Goal: Task Accomplishment & Management: Manage account settings

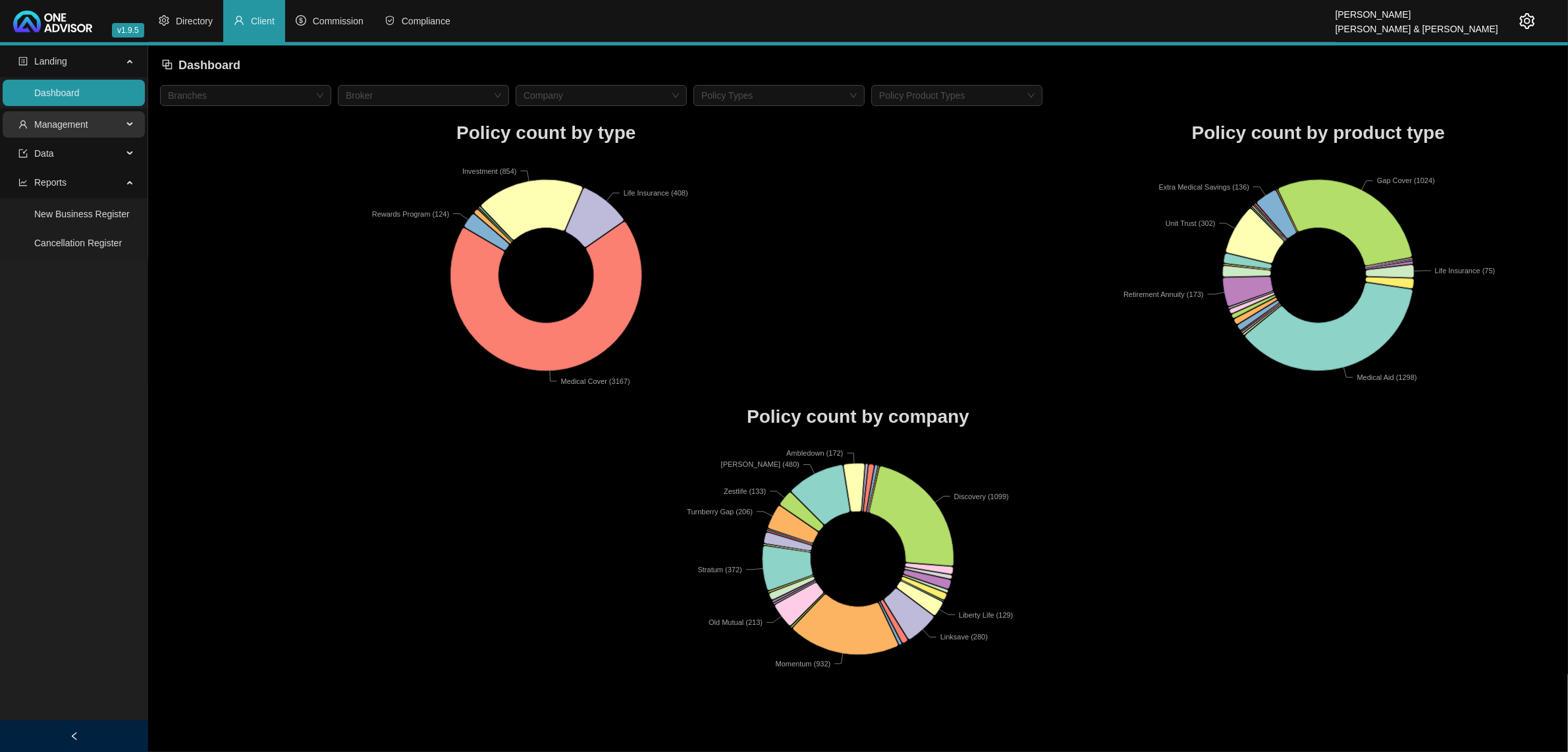
click at [73, 132] on span "Management" at bounding box center [70, 124] width 104 height 26
click at [63, 158] on link "Clients" at bounding box center [48, 156] width 28 height 11
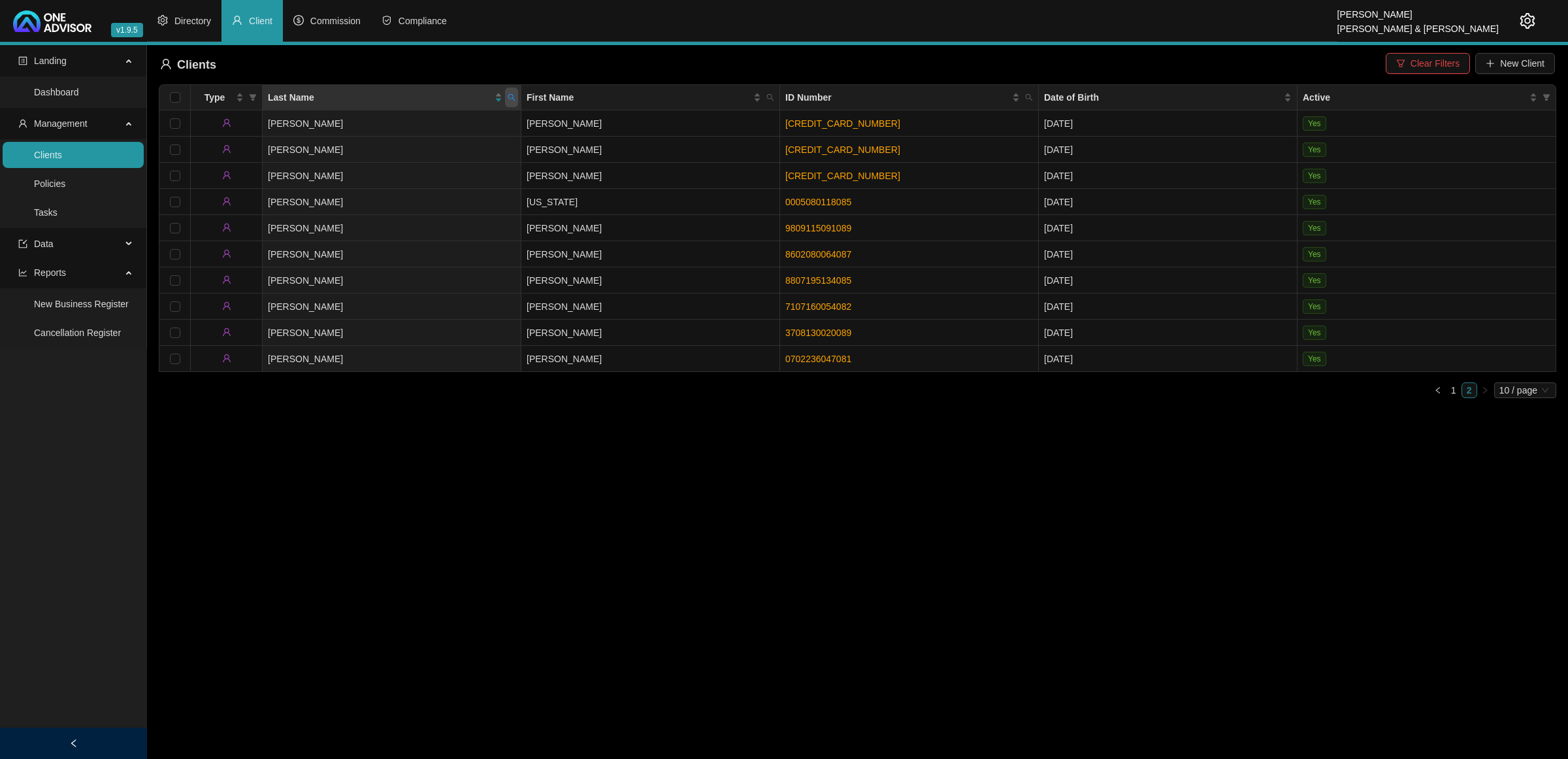
click at [513, 102] on span at bounding box center [511, 97] width 13 height 20
type input "[PERSON_NAME]"
click at [404, 150] on icon "search" at bounding box center [402, 149] width 9 height 9
click at [786, 278] on link "8808310146087" at bounding box center [818, 280] width 66 height 11
click at [647, 270] on td "[PERSON_NAME]" at bounding box center [650, 280] width 259 height 26
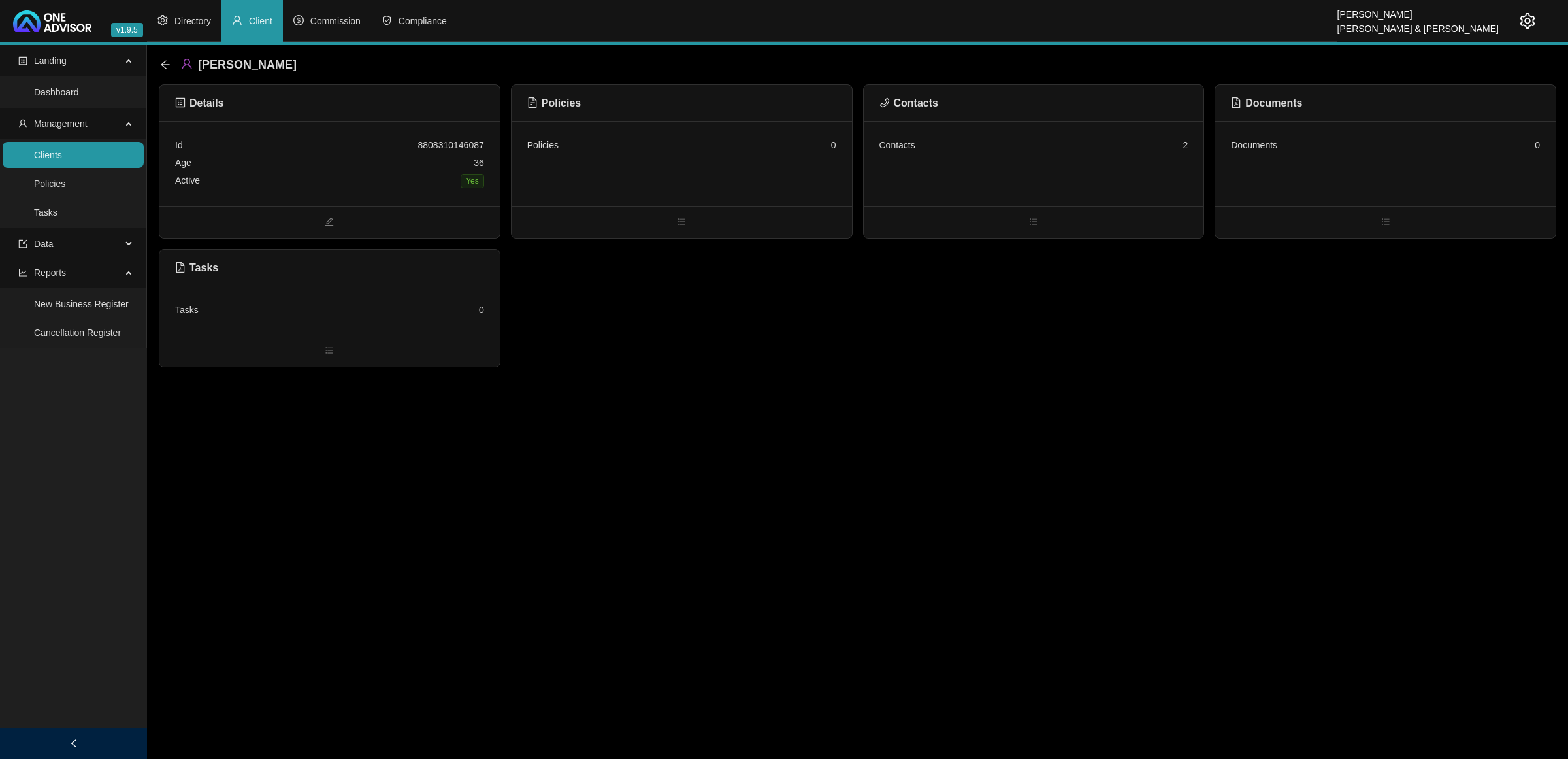
click at [1109, 173] on div "Contacts 2" at bounding box center [1034, 163] width 341 height 85
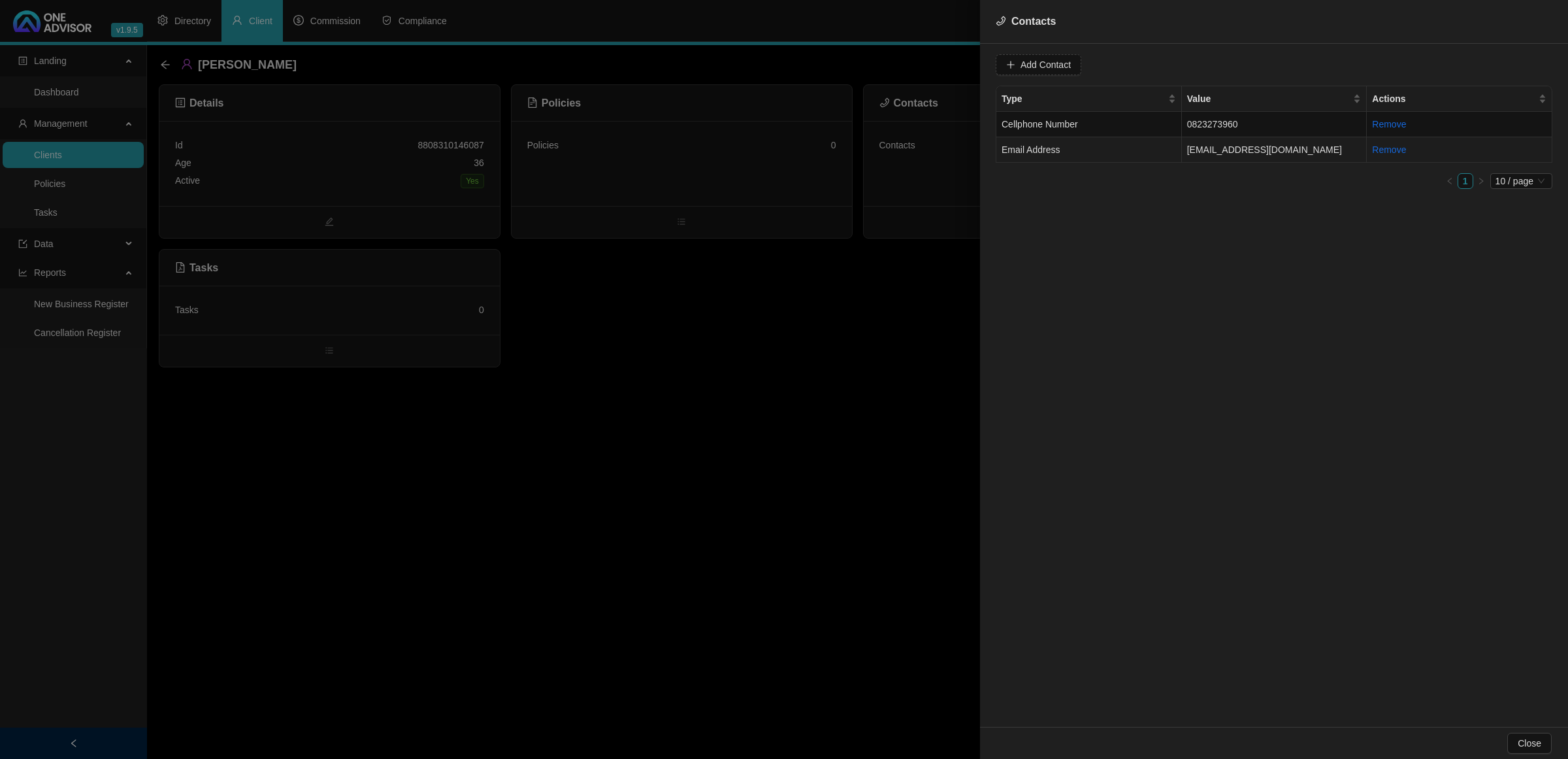
click at [1114, 149] on td "Email Address" at bounding box center [1089, 150] width 186 height 26
click at [1206, 64] on span "Email Address" at bounding box center [1245, 65] width 82 height 20
click at [1210, 152] on div "Primary Email Address" at bounding box center [1233, 154] width 77 height 14
drag, startPoint x: 1142, startPoint y: 72, endPoint x: 923, endPoint y: 63, distance: 219.2
click at [923, 63] on div "Contacts Value [EMAIL_ADDRESS][DOMAIN_NAME] Type Primary Email Address Cancel U…" at bounding box center [784, 380] width 1568 height 759
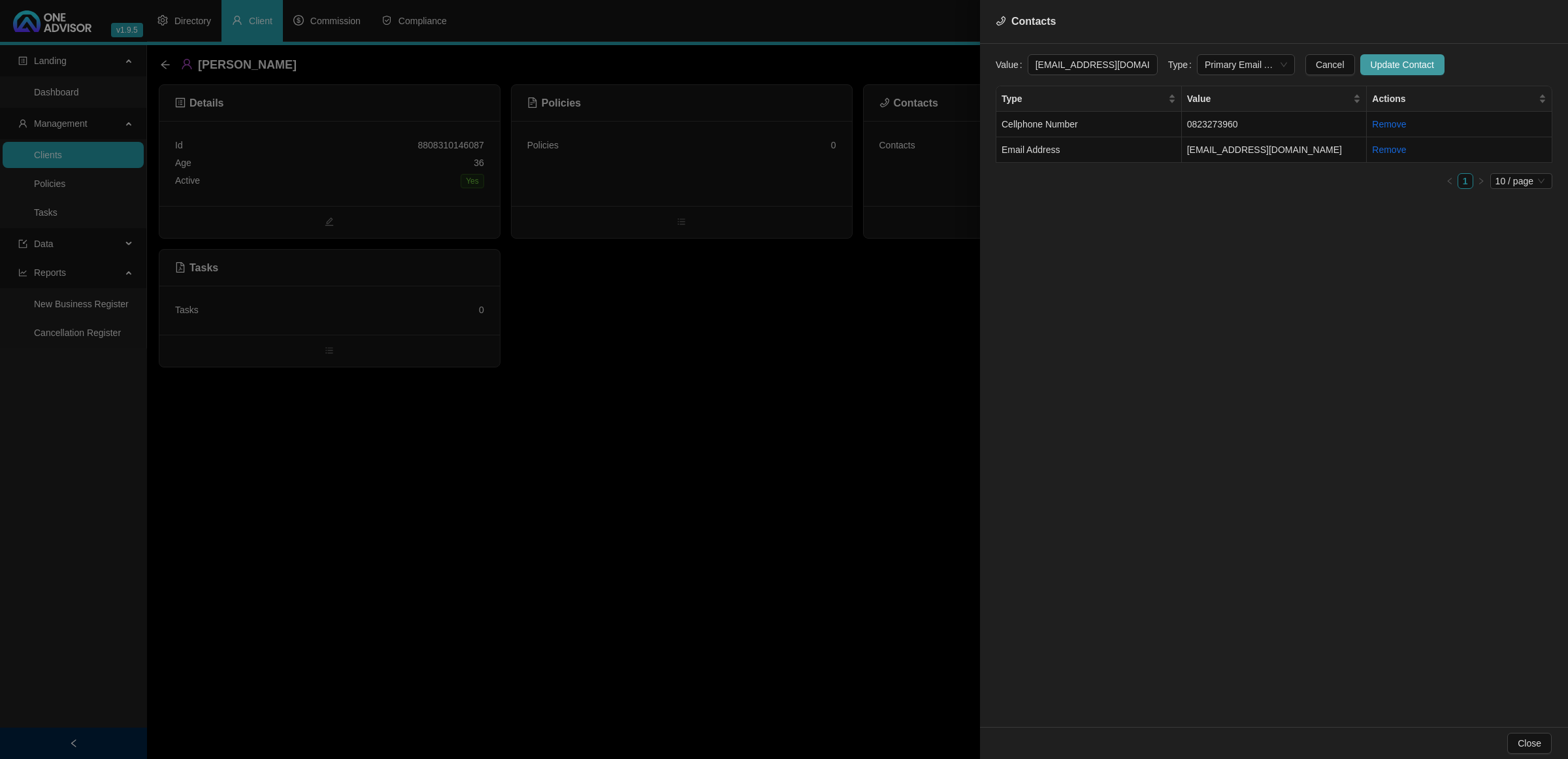
drag, startPoint x: 1366, startPoint y: 64, endPoint x: 1359, endPoint y: 66, distance: 7.3
click at [1370, 64] on span "Update Contact" at bounding box center [1402, 65] width 64 height 14
click at [1142, 123] on td "Cellphone Number" at bounding box center [1089, 124] width 186 height 26
drag, startPoint x: 1095, startPoint y: 66, endPoint x: 838, endPoint y: 60, distance: 257.1
click at [838, 60] on div "Contacts Value [PHONE_NUMBER] Type Cellphone Number Cancel Update Contact Type …" at bounding box center [784, 380] width 1568 height 759
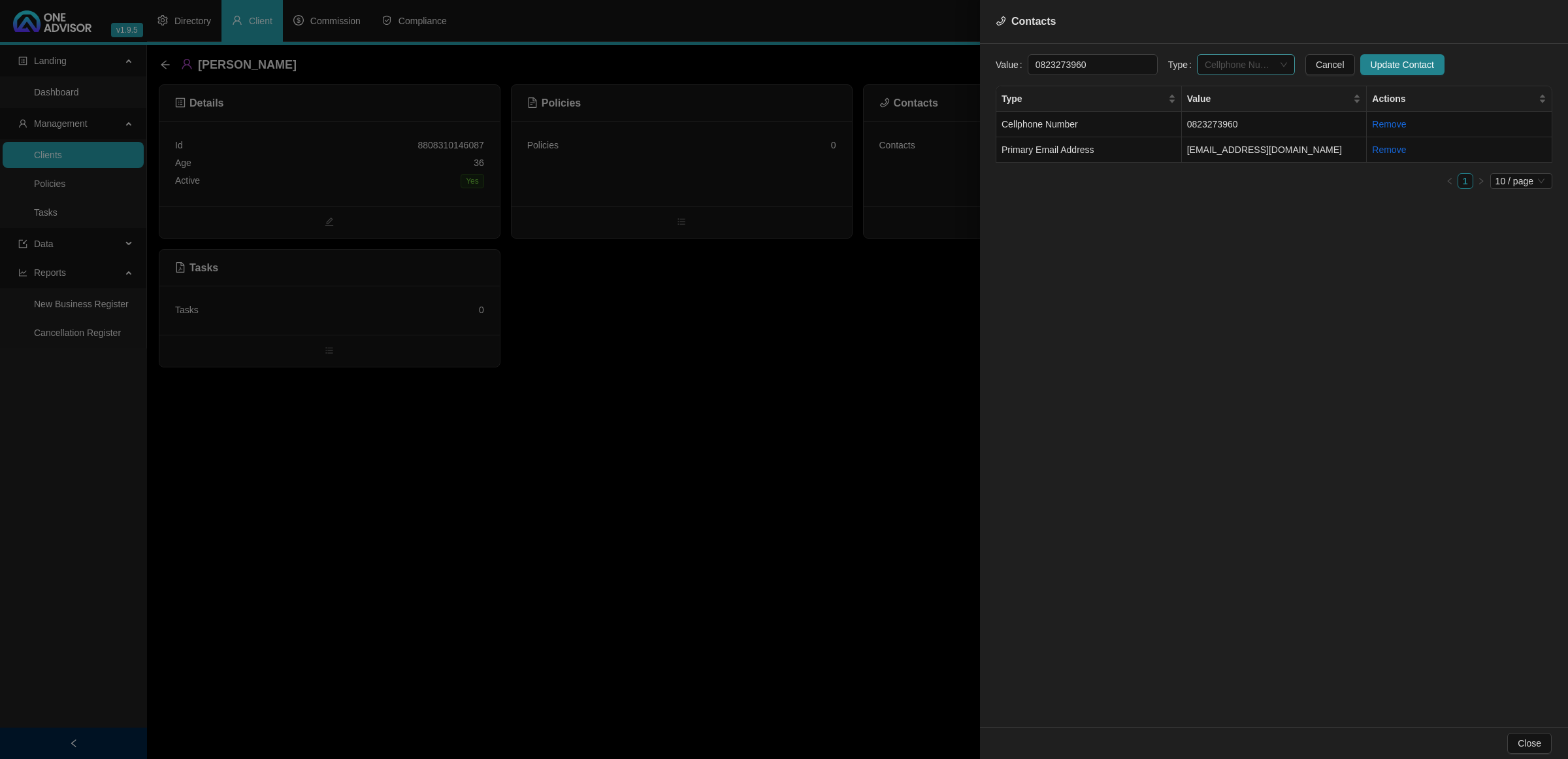
click at [1206, 64] on span "Cellphone Number" at bounding box center [1245, 65] width 82 height 20
click at [1216, 135] on div "Primary Cellphone Number" at bounding box center [1233, 133] width 77 height 14
click at [1370, 70] on span "Update Contact" at bounding box center [1402, 65] width 64 height 14
click at [474, 399] on div at bounding box center [784, 380] width 1568 height 759
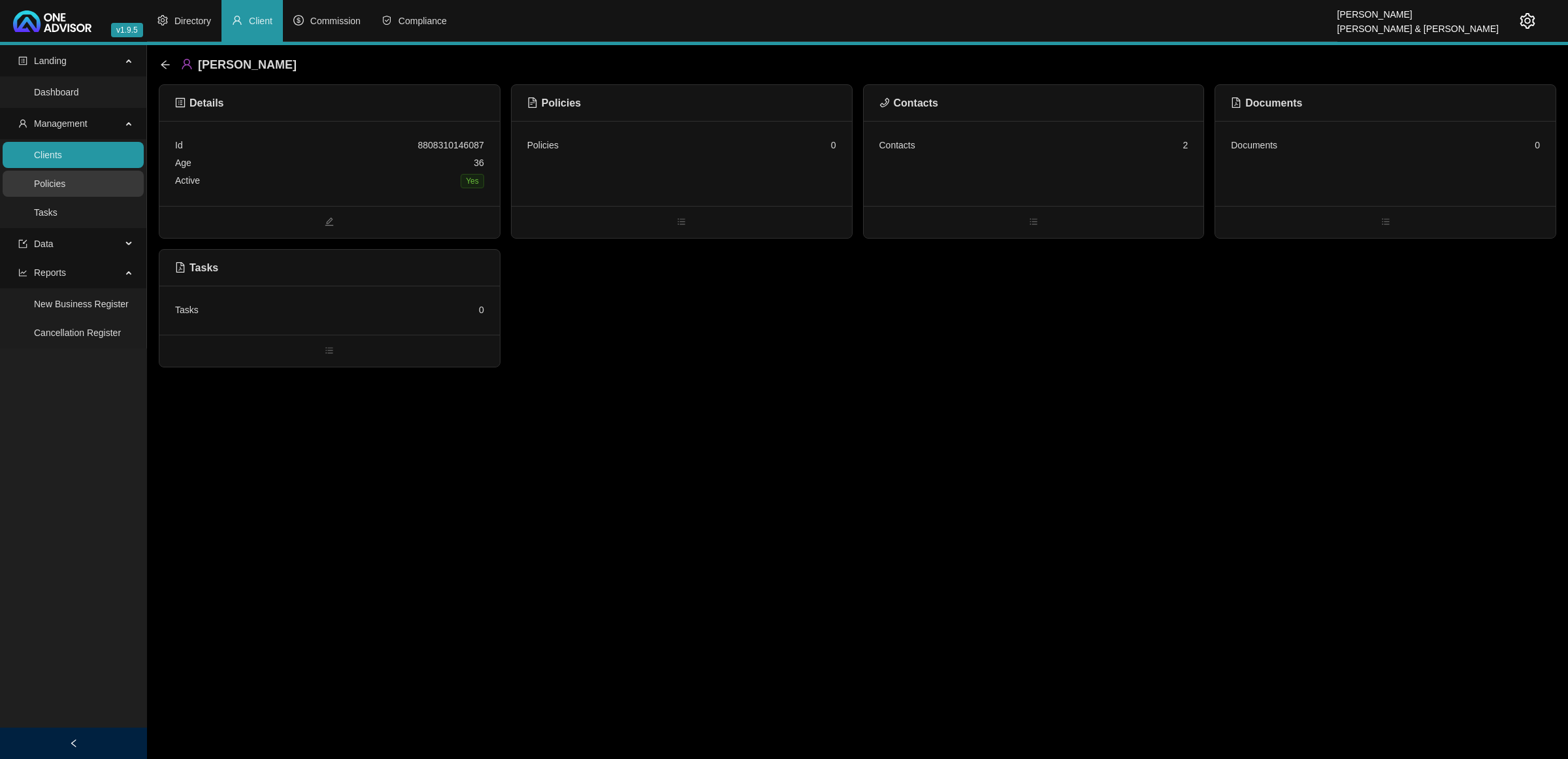
click at [66, 181] on link "Policies" at bounding box center [50, 184] width 32 height 11
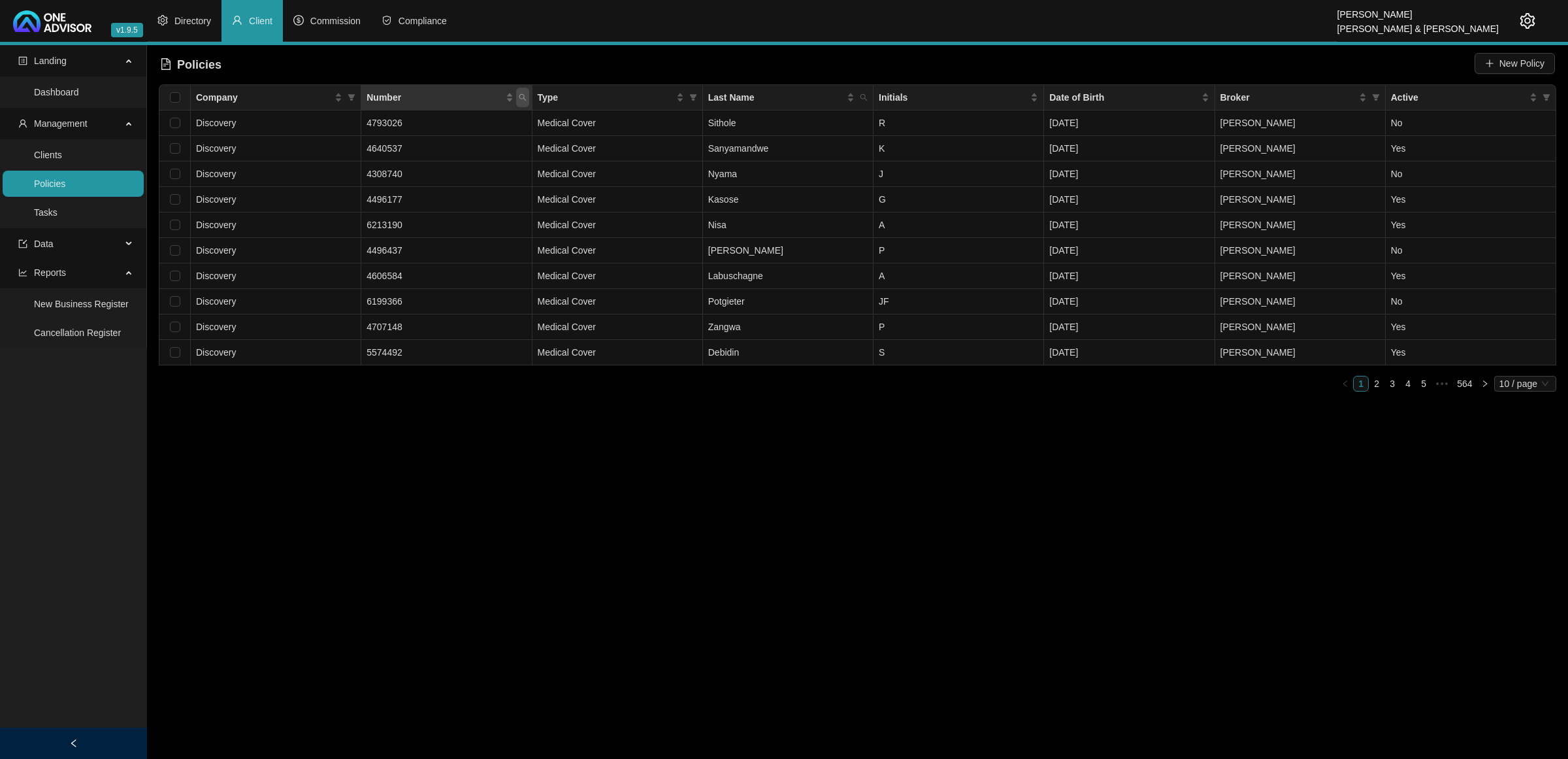
click at [521, 93] on icon "search" at bounding box center [522, 97] width 8 height 8
paste input "2.Liberty- 59641976000 (Ceded to Godlwana) (BOR)"
drag, startPoint x: 517, startPoint y: 129, endPoint x: 456, endPoint y: 123, distance: 61.3
click at [456, 123] on input "2.Liberty- 59641976000 (Ceded to Godlwana) (BOR)" at bounding box center [461, 125] width 123 height 21
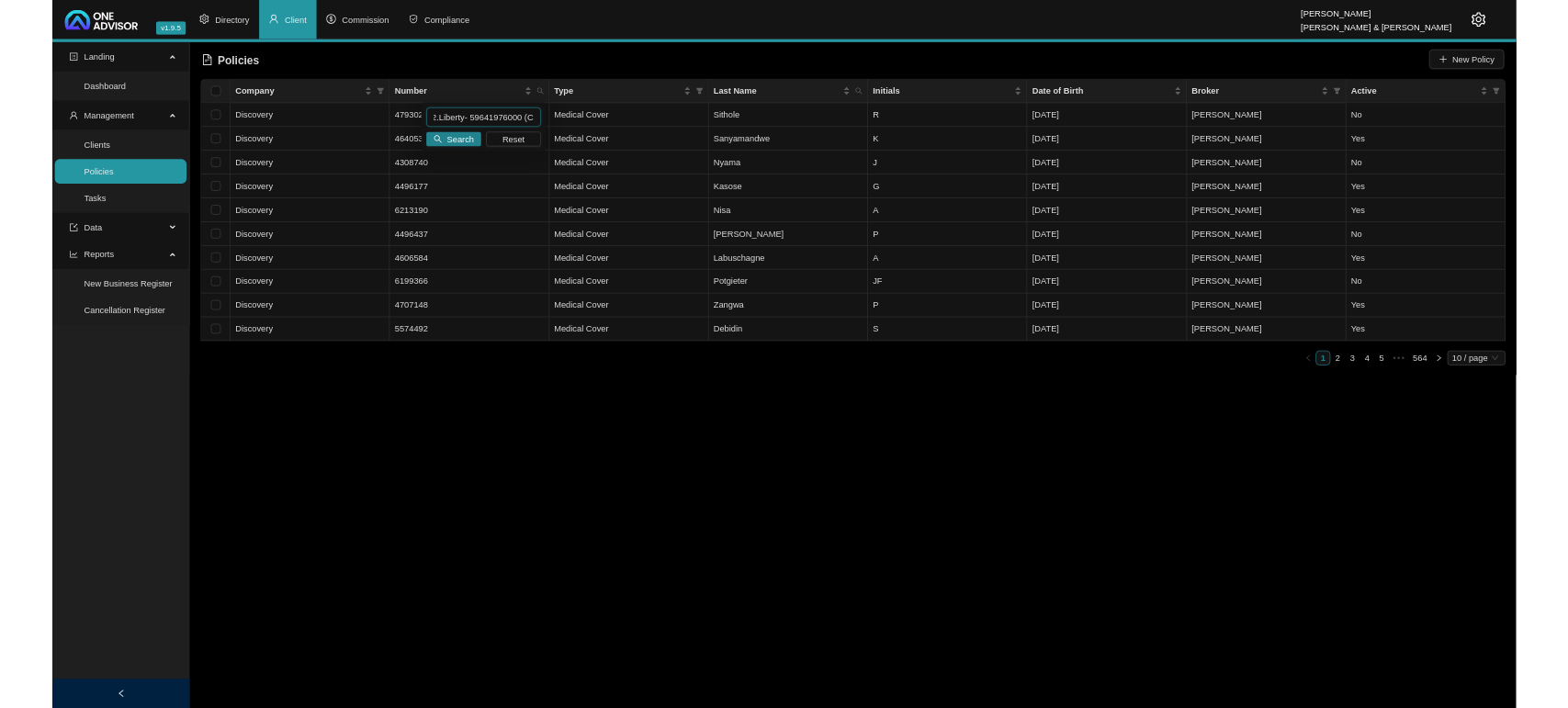
scroll to position [0, 0]
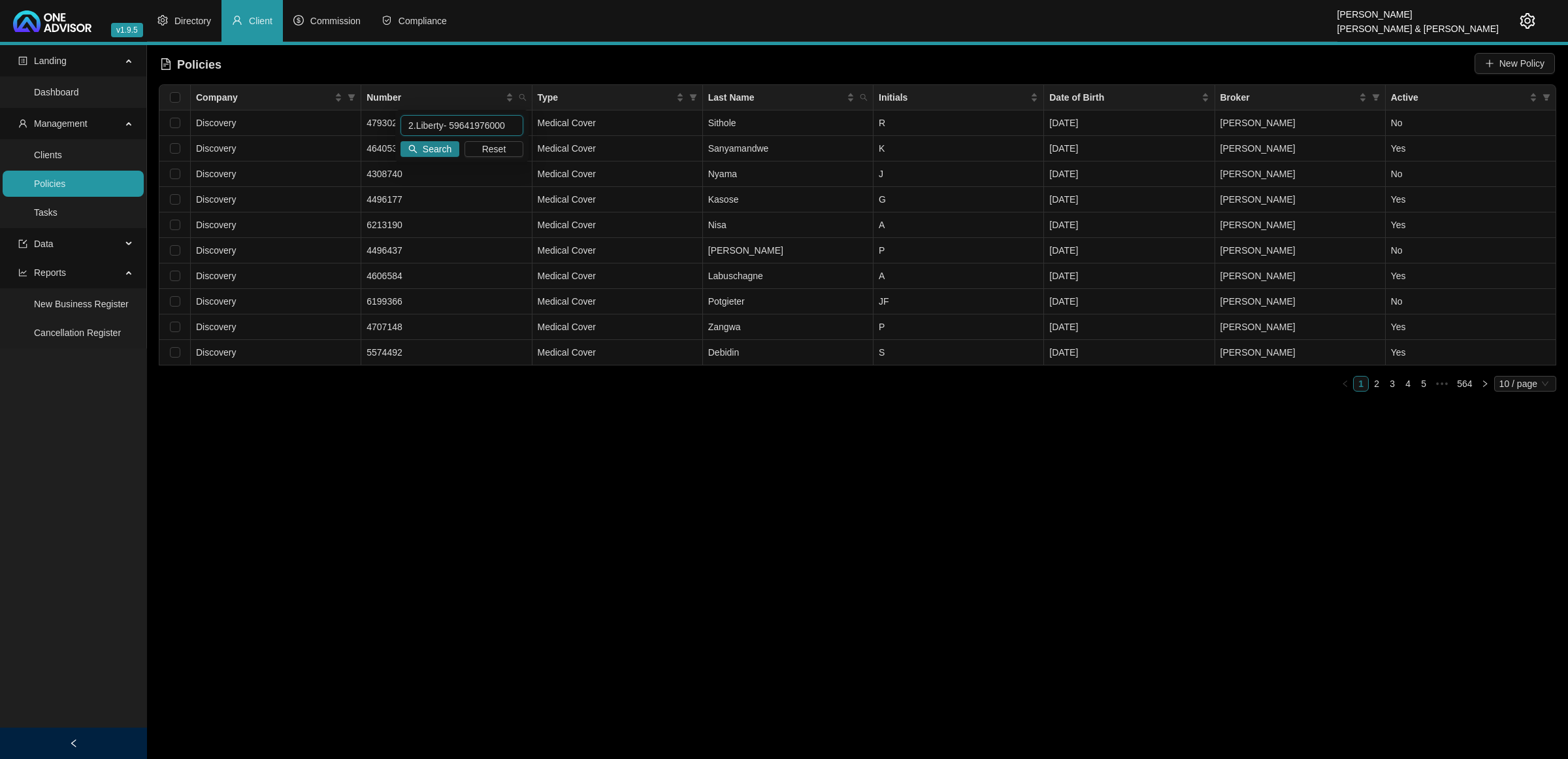
drag, startPoint x: 408, startPoint y: 121, endPoint x: 390, endPoint y: 118, distance: 18.2
click at [390, 118] on body "v1.9.5 [PERSON_NAME] & [PERSON_NAME] Directory Client Commission Compliance Lan…" at bounding box center [784, 380] width 1568 height 759
type input "59641976000"
click at [412, 142] on button "Search" at bounding box center [430, 149] width 59 height 16
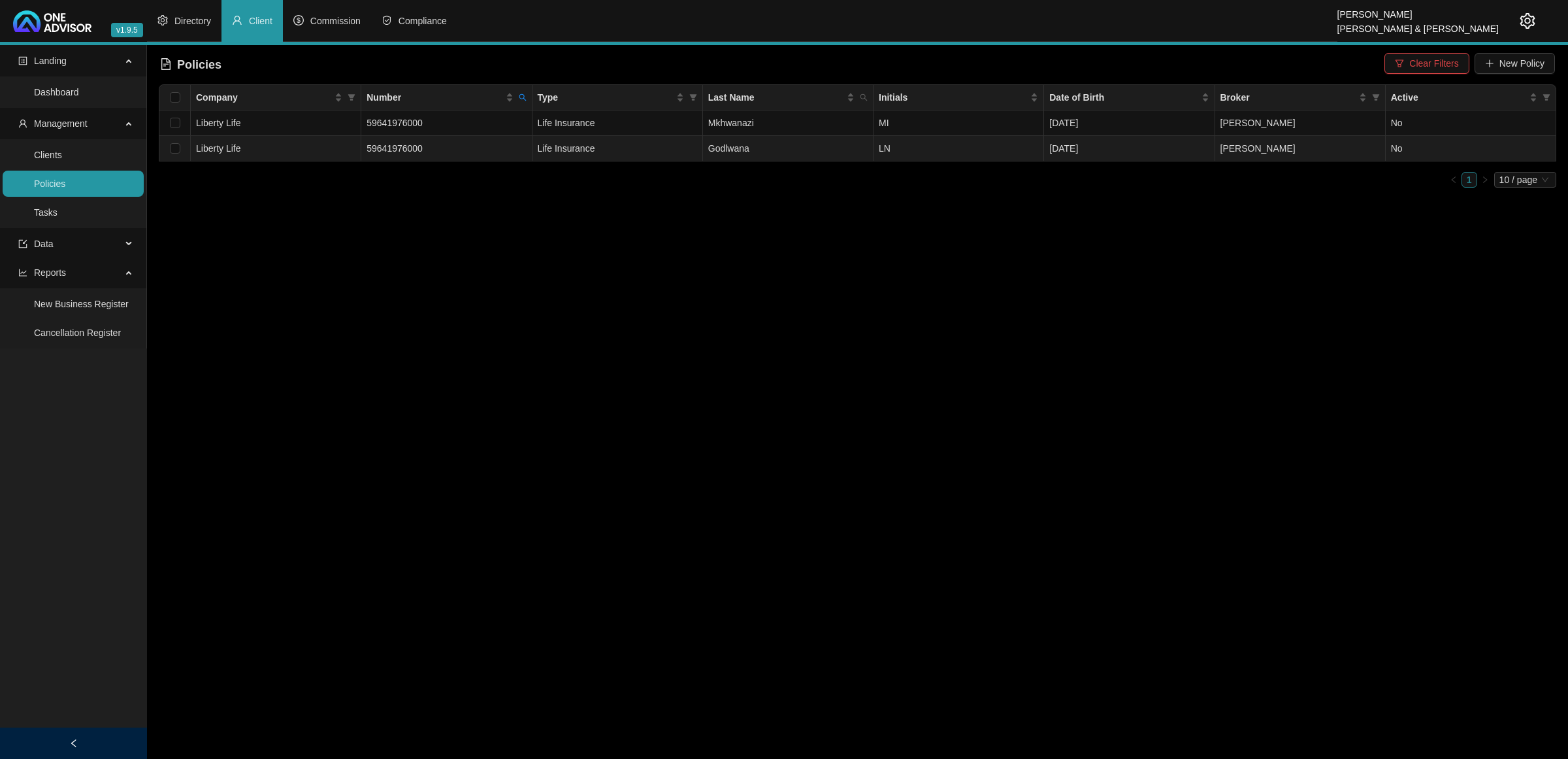
click at [605, 152] on td "Life Insurance" at bounding box center [618, 148] width 171 height 26
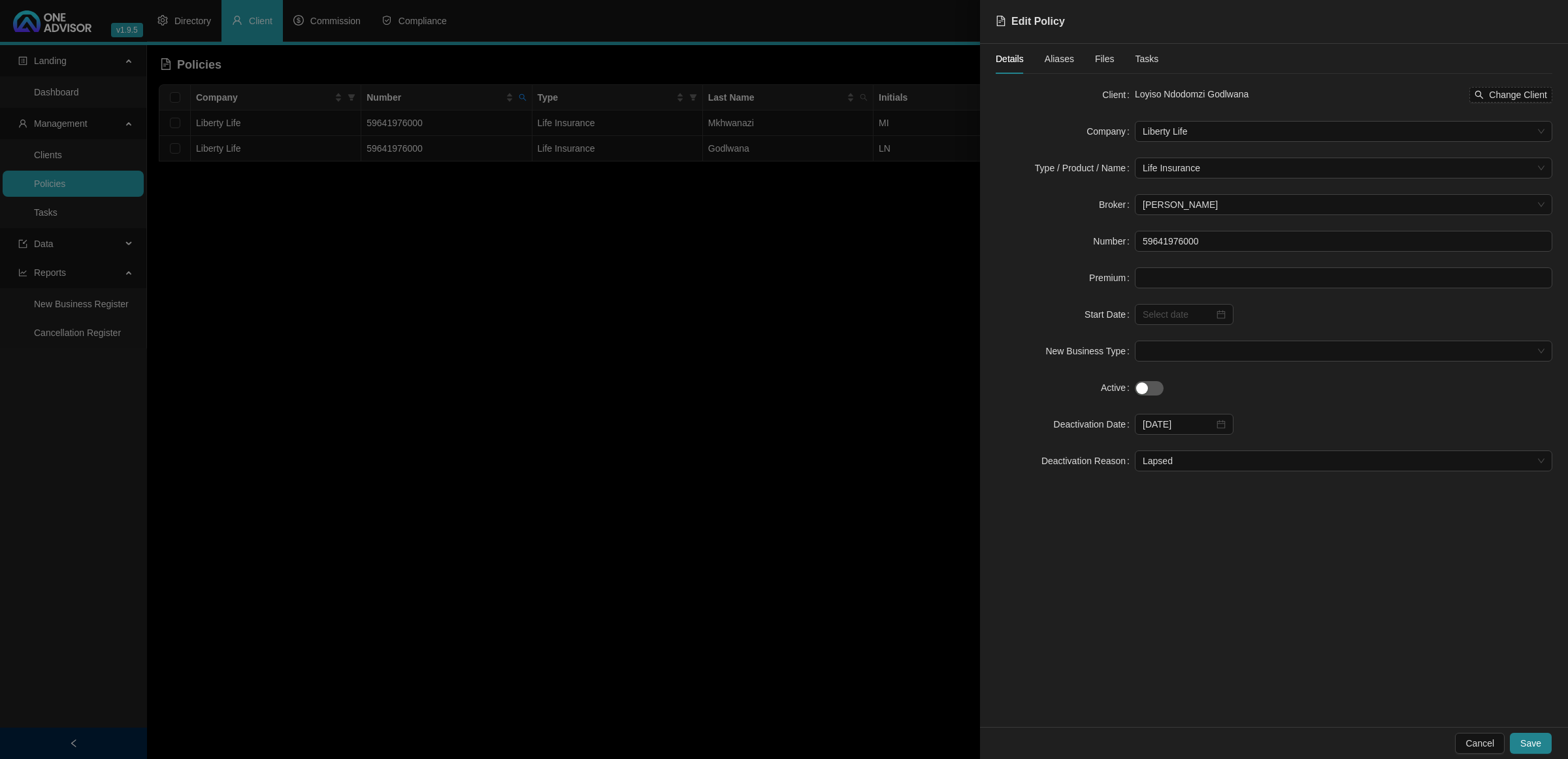
click at [599, 459] on div at bounding box center [784, 380] width 1568 height 759
